Goal: Information Seeking & Learning: Learn about a topic

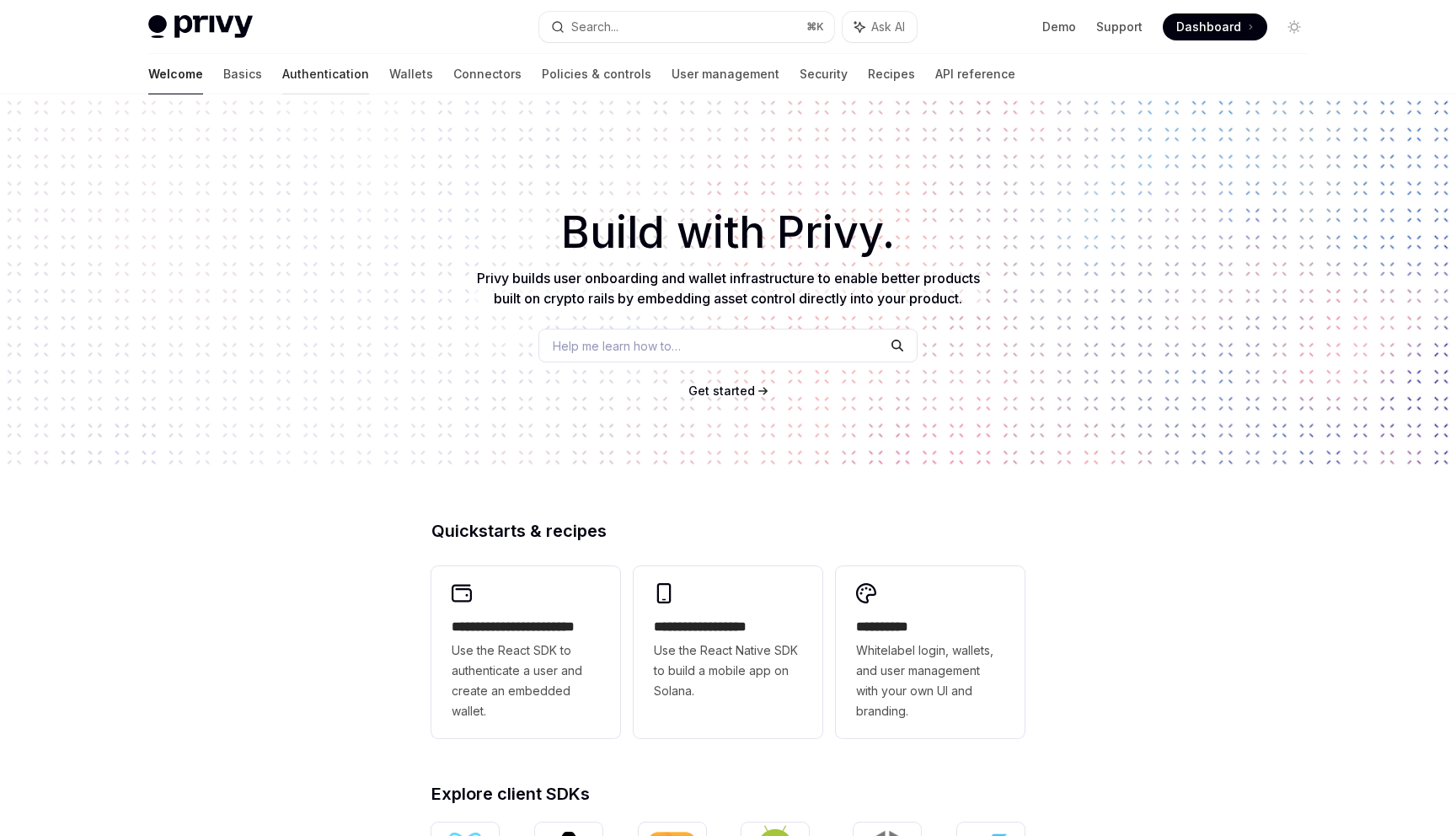
click at [282, 77] on link "Authentication" at bounding box center [325, 74] width 87 height 40
type textarea "*"
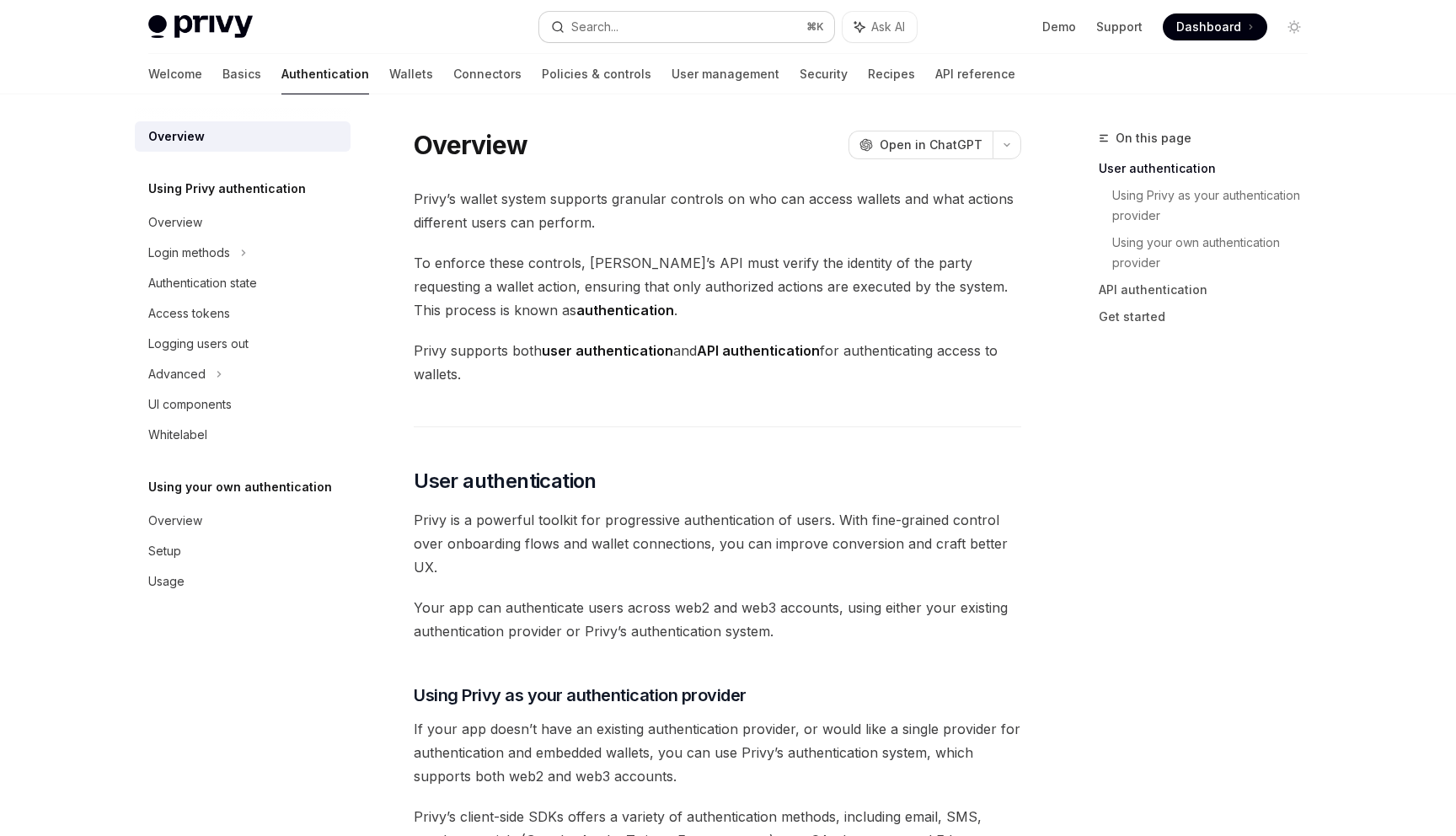
click at [758, 24] on button "Search... ⌘ K" at bounding box center [687, 27] width 295 height 30
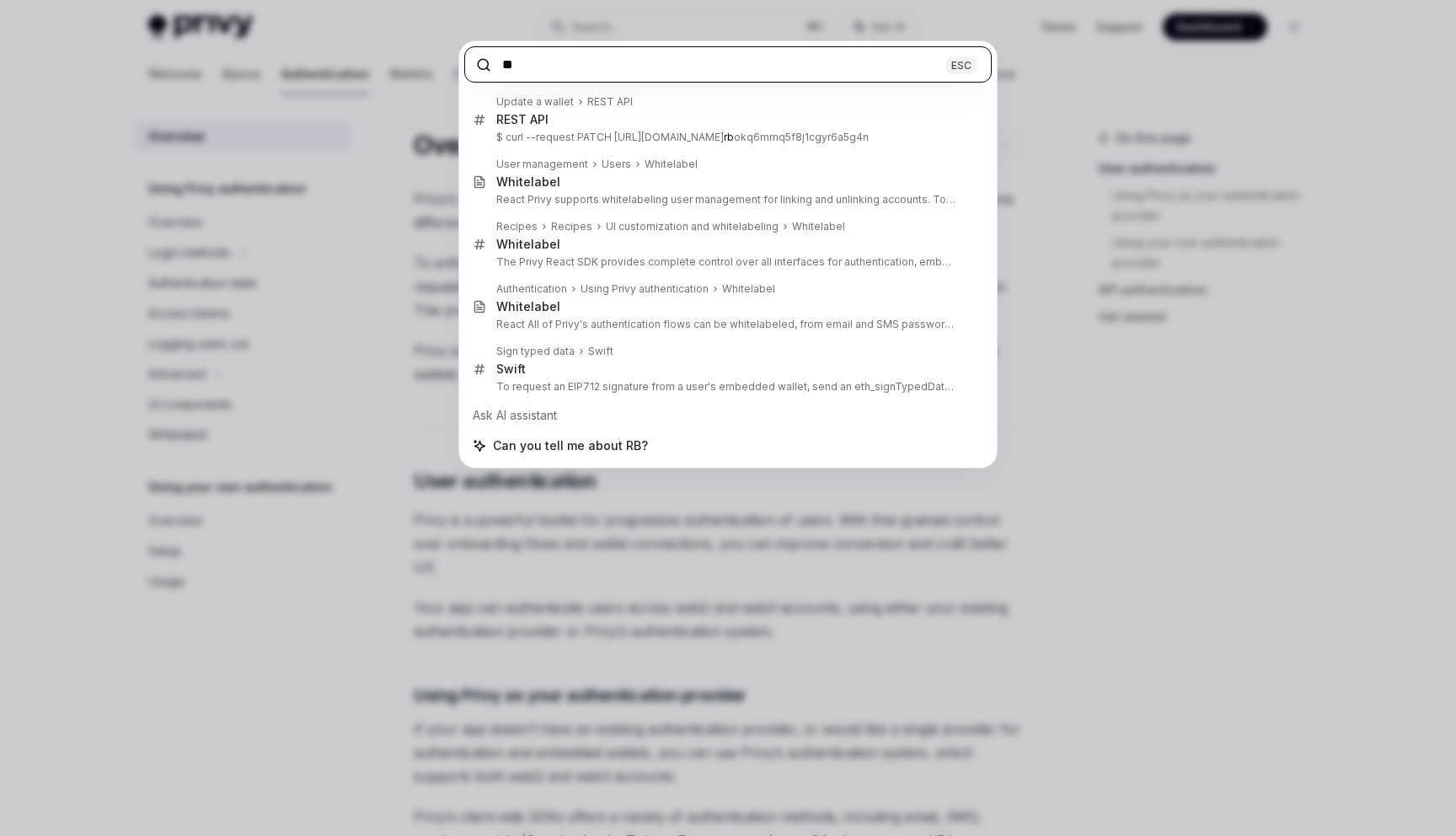
paste input "**"
type input "****"
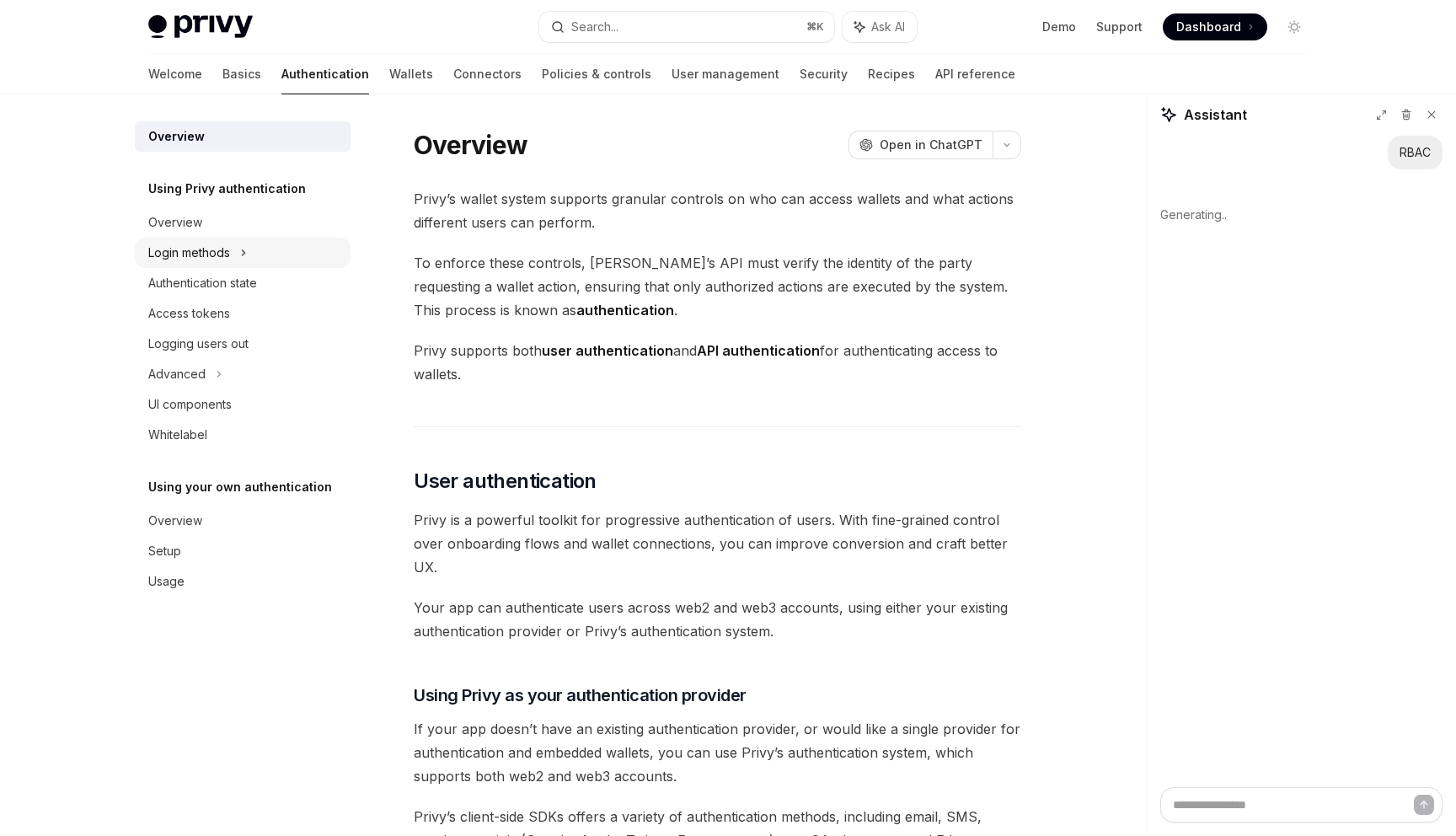
click at [237, 251] on div "Login methods" at bounding box center [243, 253] width 216 height 30
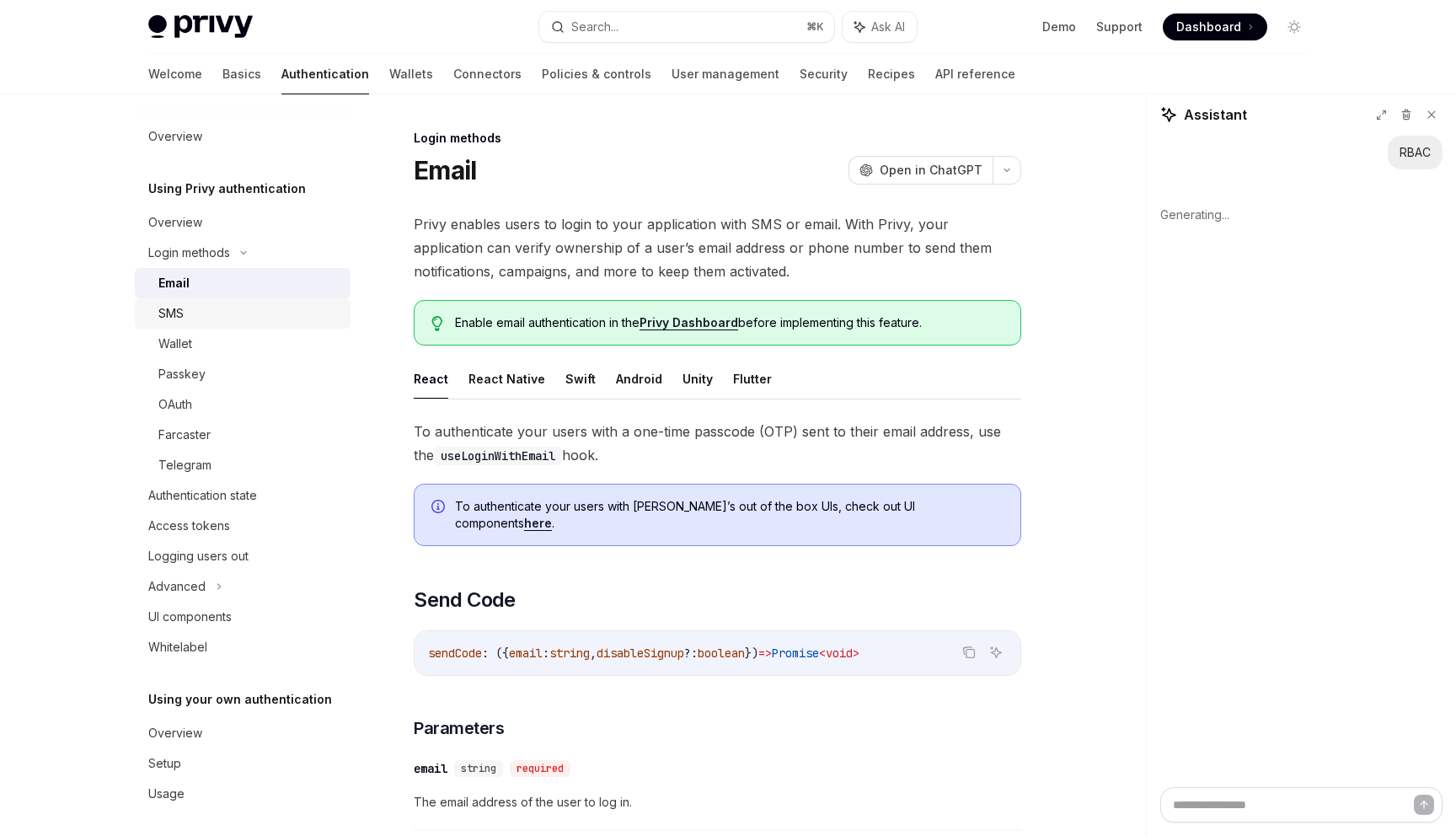
scroll to position [7, 0]
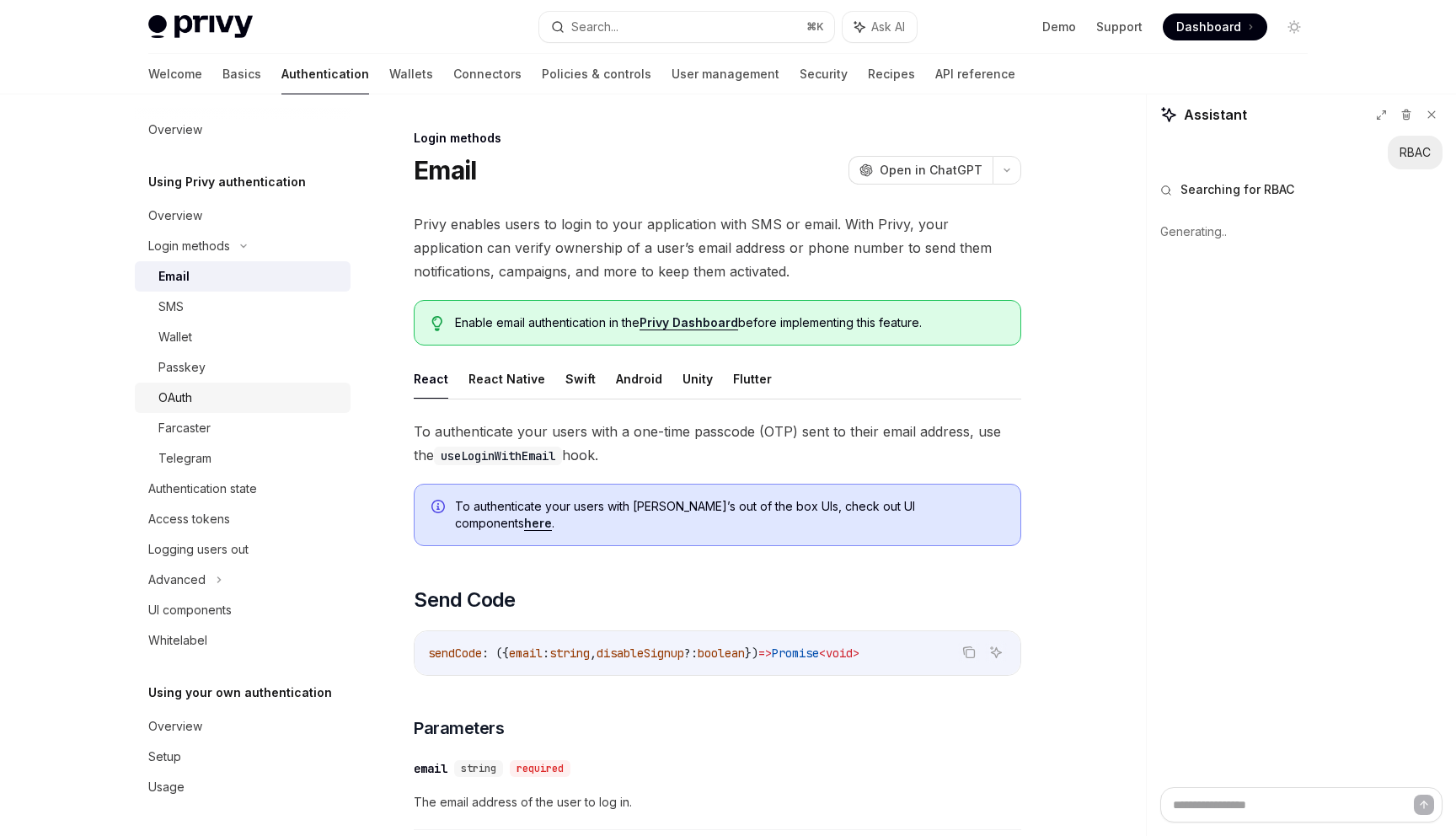
click at [207, 398] on div "OAuth" at bounding box center [250, 398] width 182 height 20
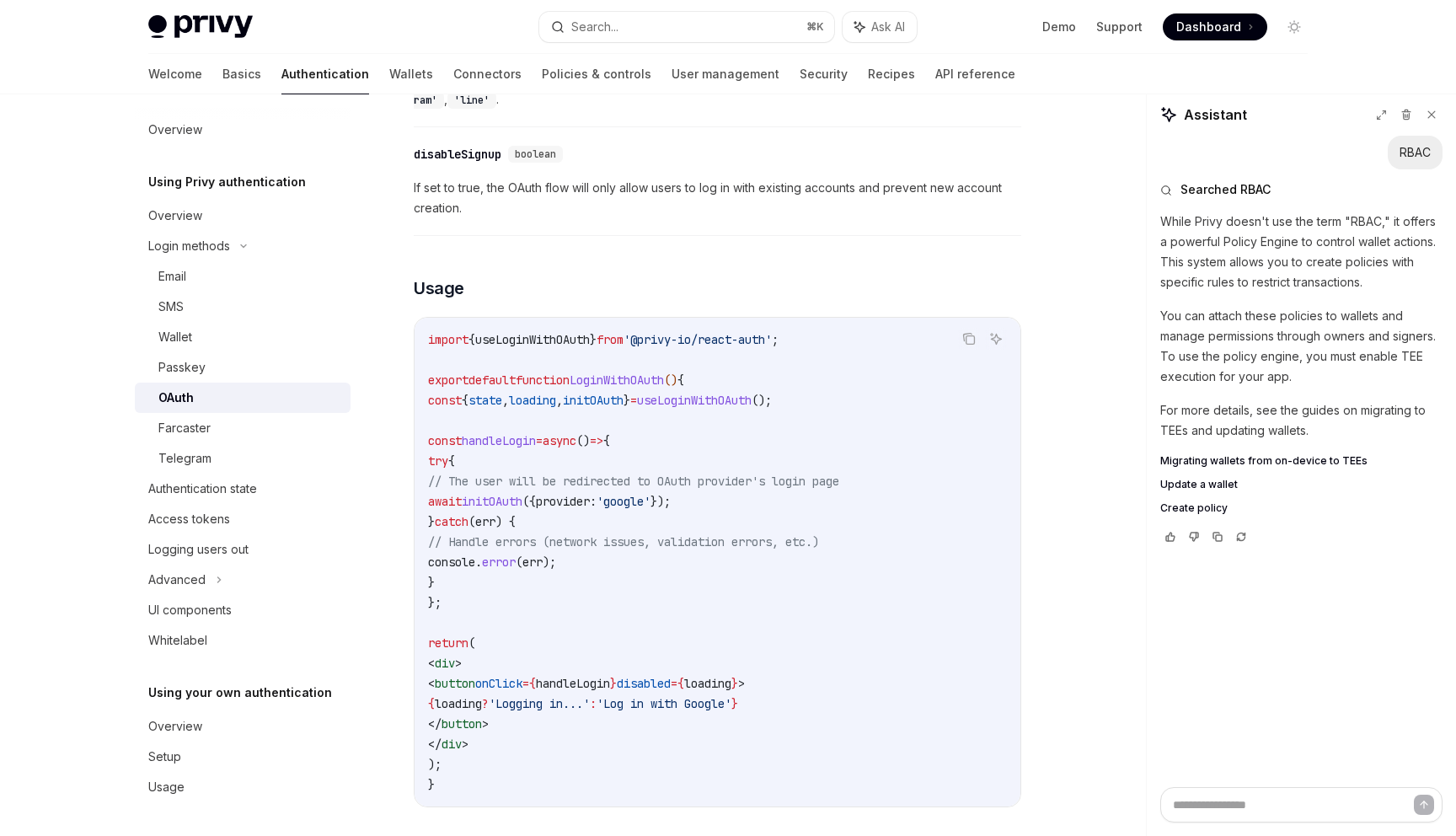
scroll to position [814, 0]
click at [250, 575] on div "Advanced" at bounding box center [243, 580] width 216 height 30
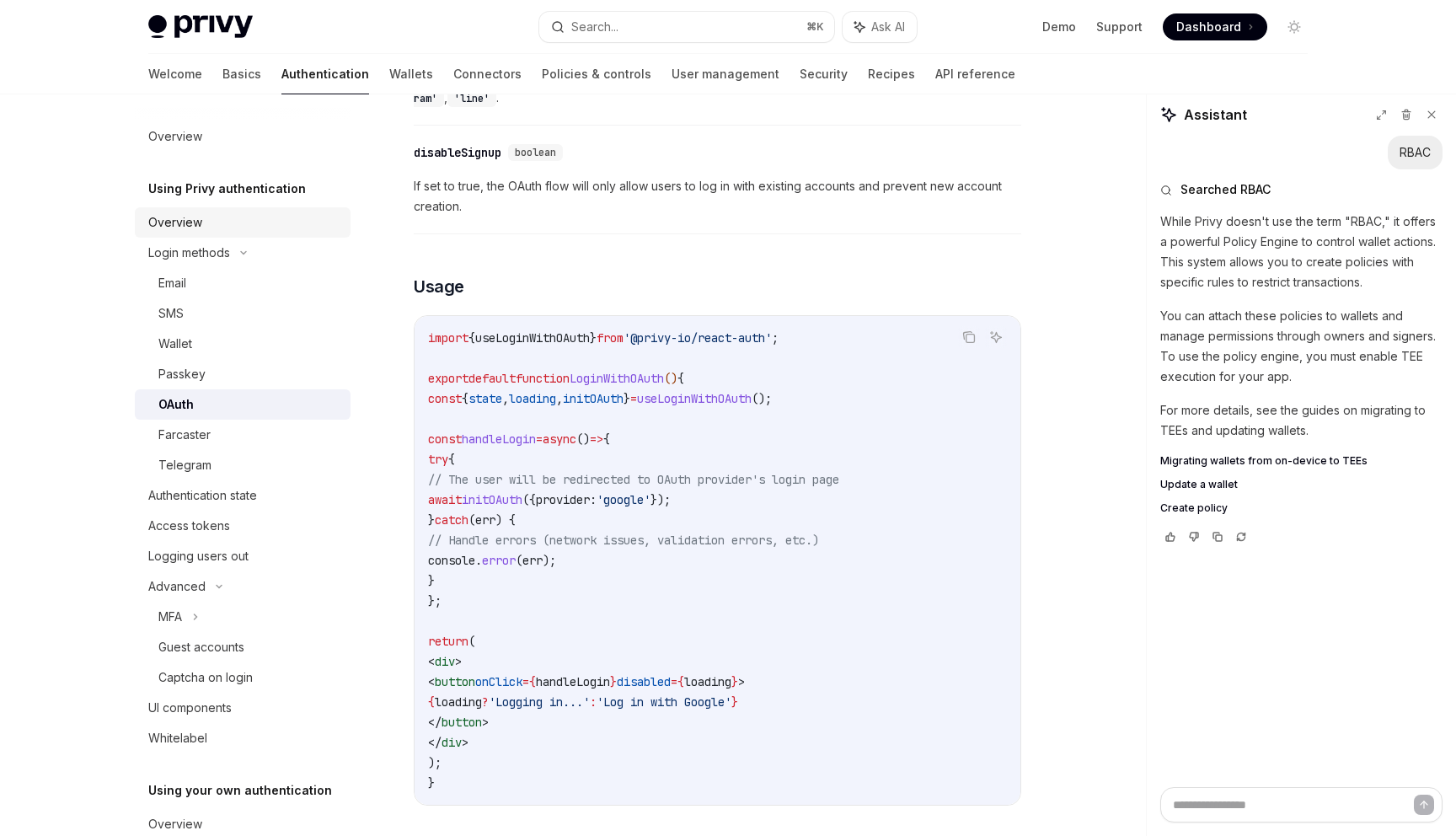
click at [238, 223] on div "Overview" at bounding box center [244, 222] width 192 height 20
type textarea "*"
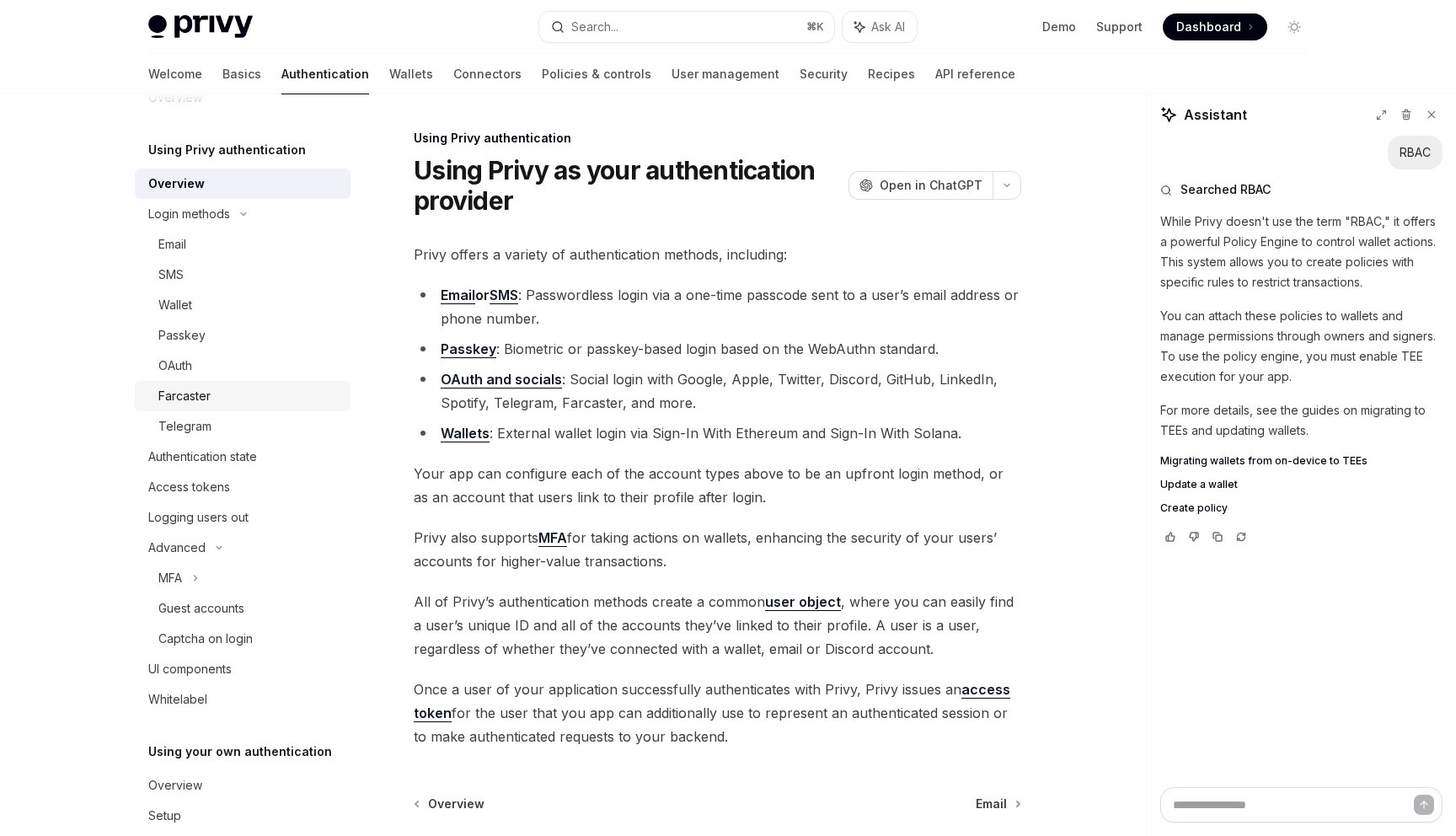
scroll to position [48, 0]
